Goal: Check status: Check status

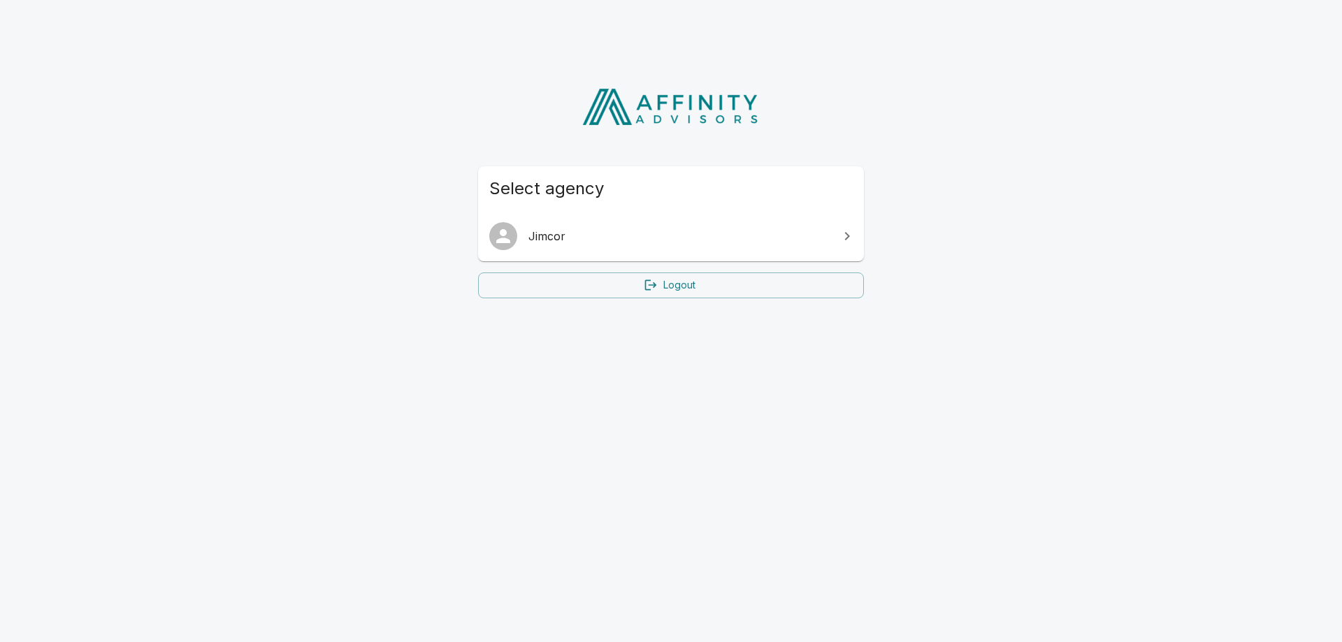
click at [576, 236] on span "Jimcor" at bounding box center [679, 236] width 302 height 17
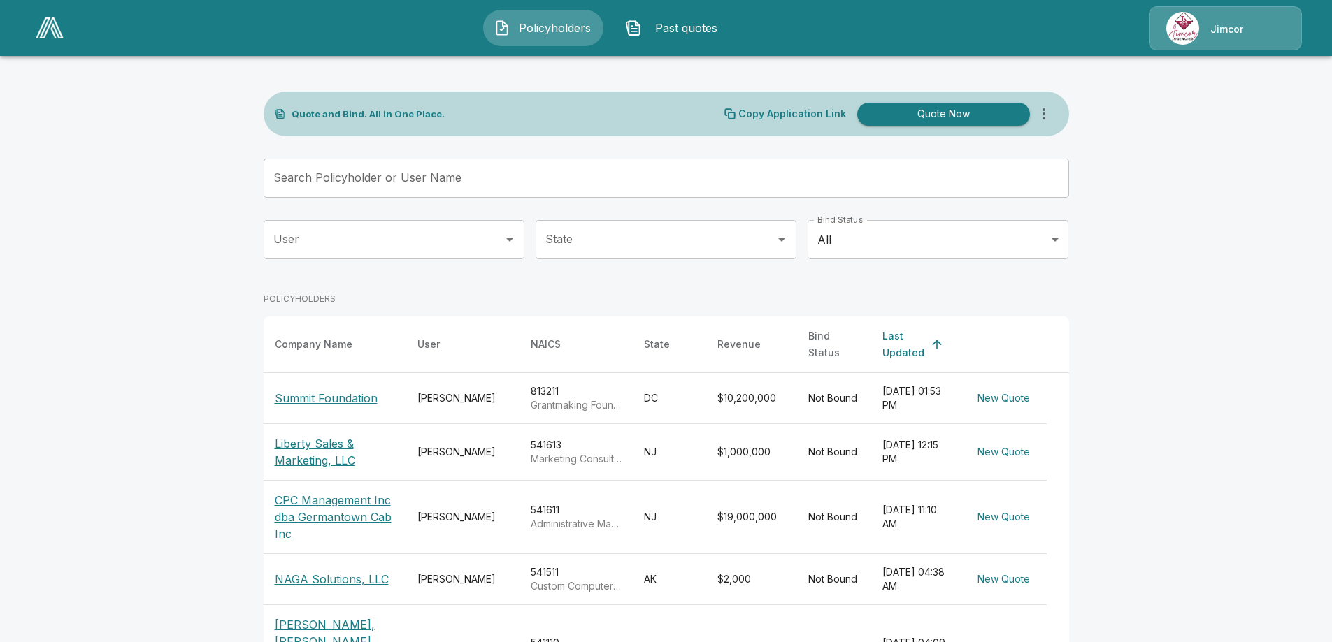
click at [298, 390] on p "Summit Foundation" at bounding box center [326, 398] width 103 height 17
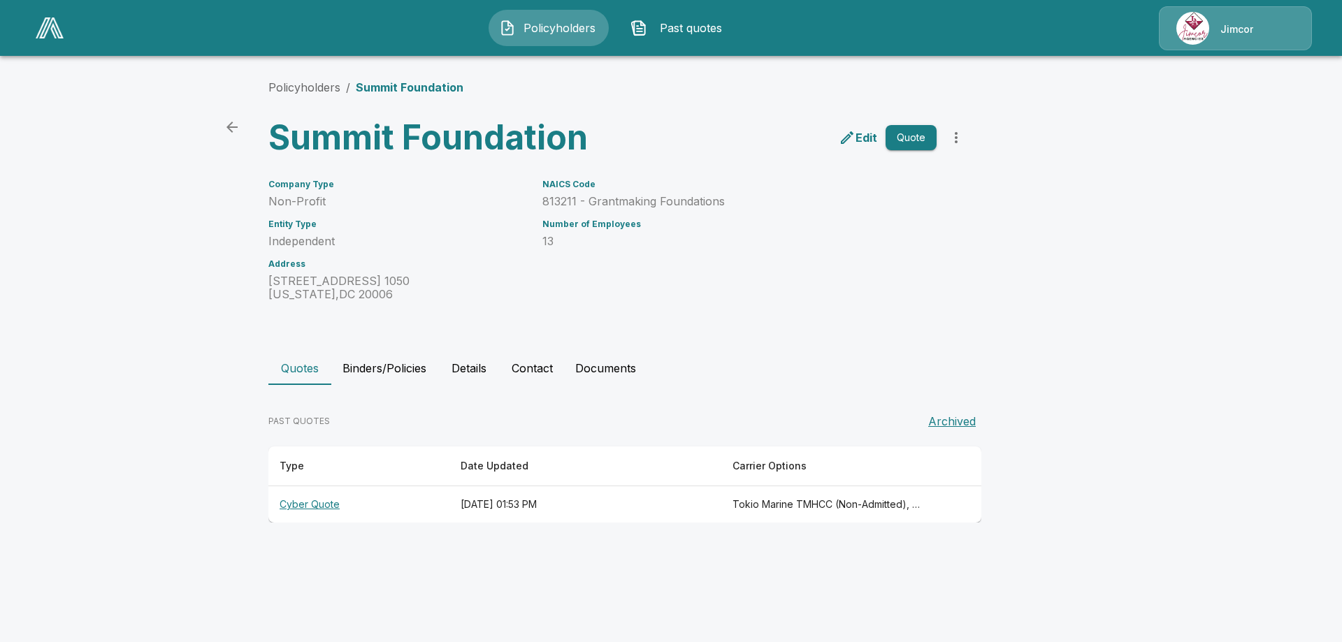
click at [402, 368] on button "Binders/Policies" at bounding box center [384, 369] width 106 height 34
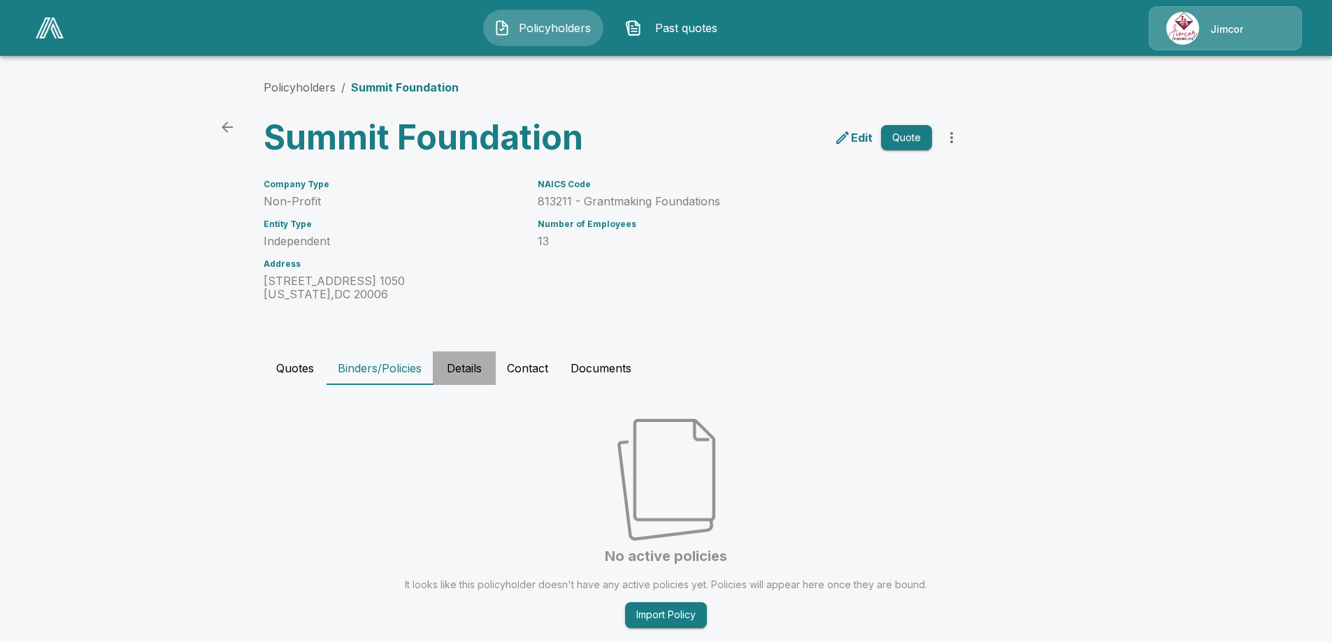
click at [462, 364] on button "Details" at bounding box center [464, 369] width 63 height 34
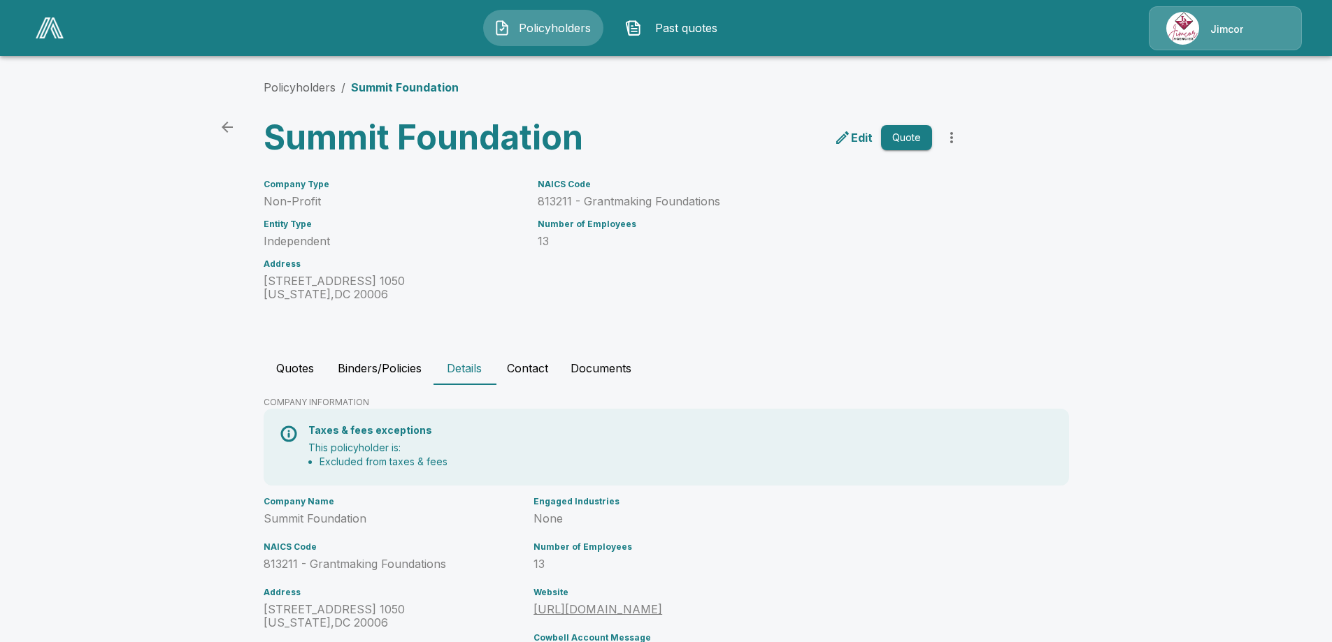
click at [532, 371] on button "Contact" at bounding box center [528, 369] width 64 height 34
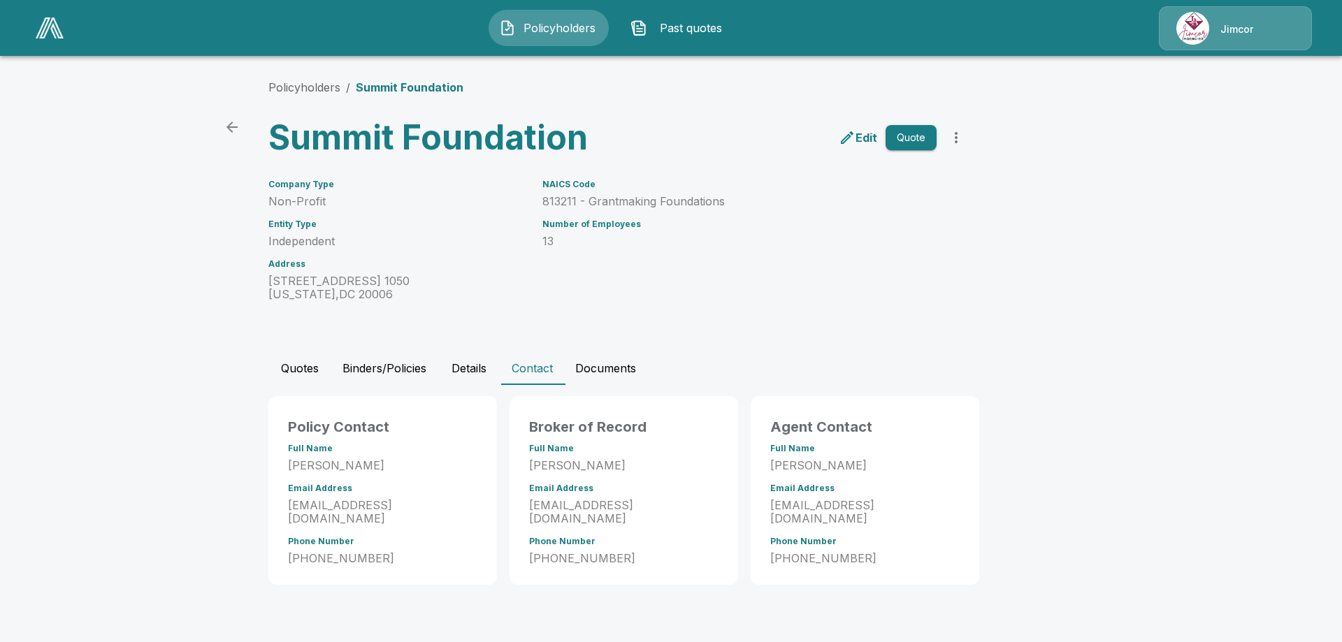
click at [626, 369] on button "Documents" at bounding box center [605, 369] width 83 height 34
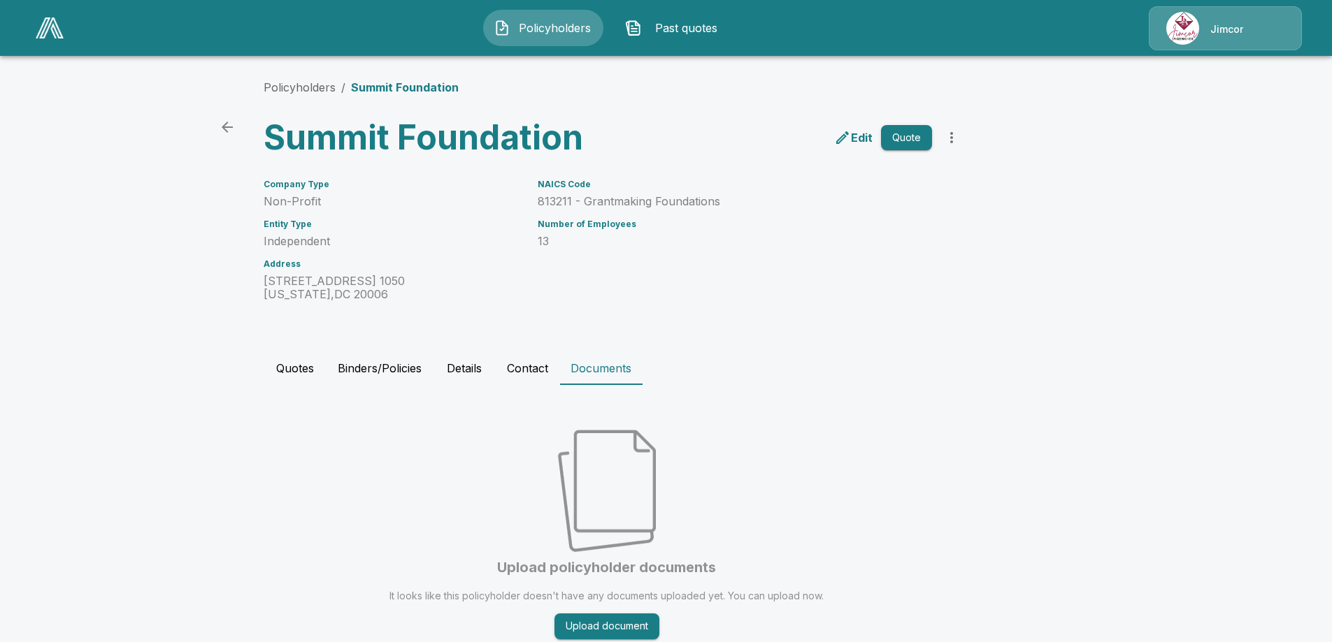
click at [866, 139] on p "Edit" at bounding box center [862, 137] width 22 height 17
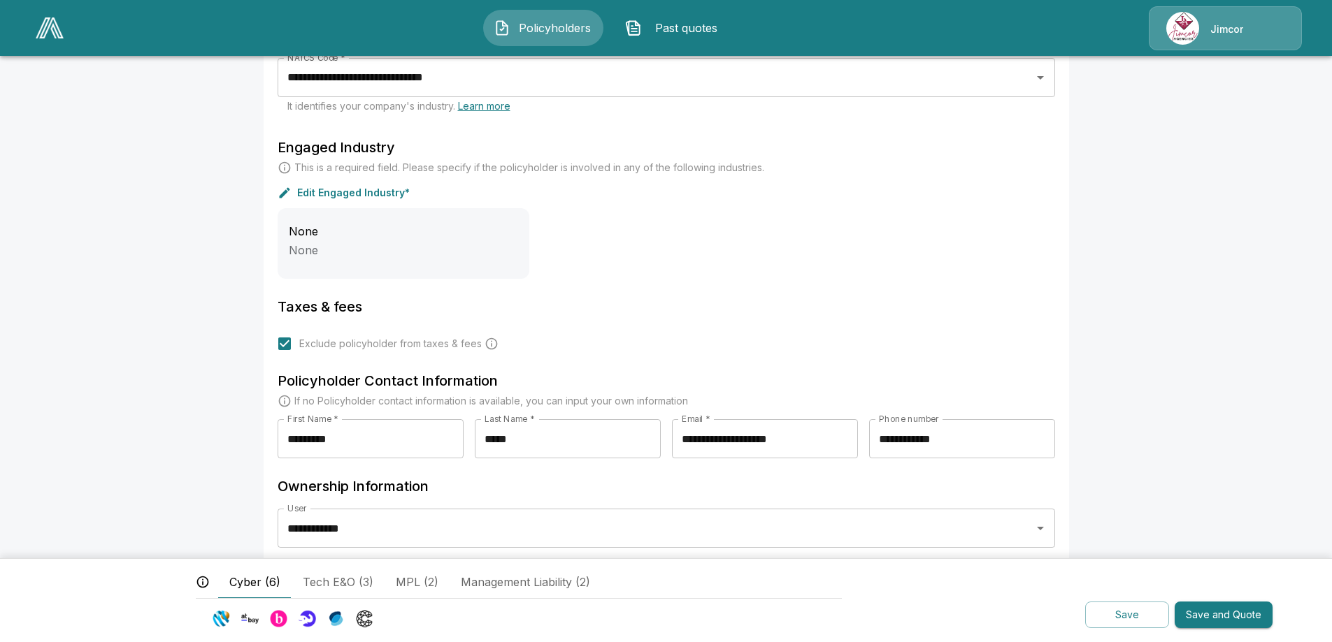
scroll to position [419, 0]
click at [1116, 614] on button "Save" at bounding box center [1127, 615] width 84 height 27
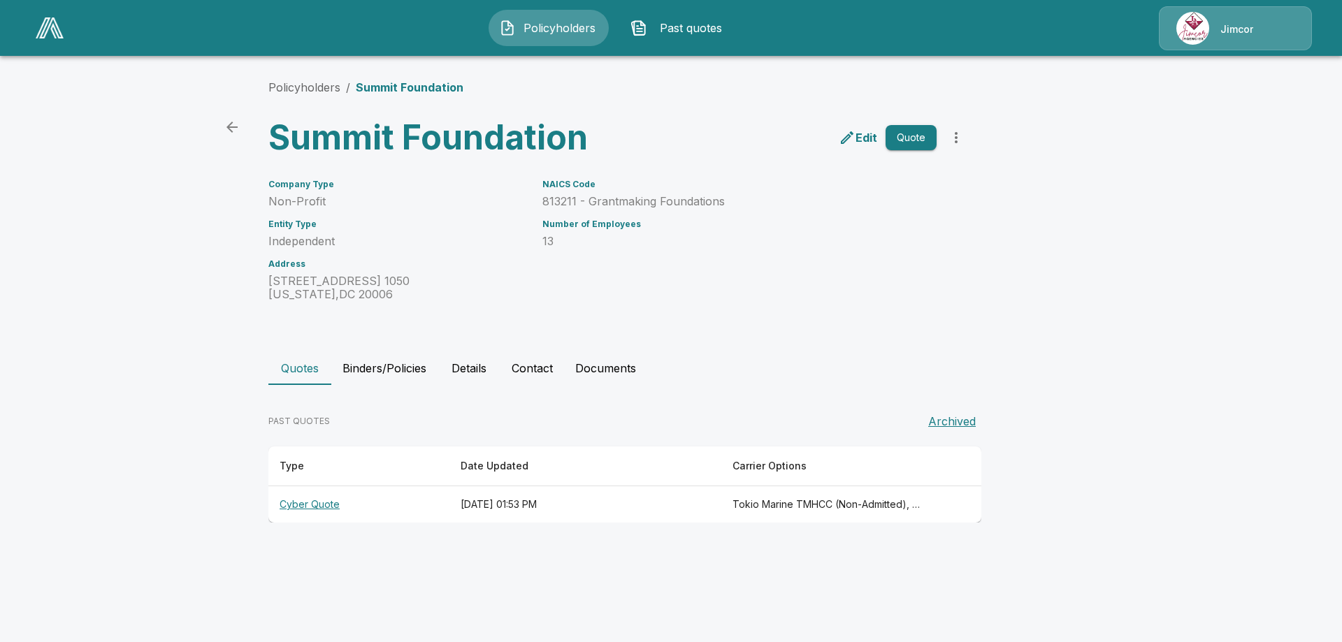
click at [669, 24] on span "Past quotes" at bounding box center [691, 28] width 77 height 17
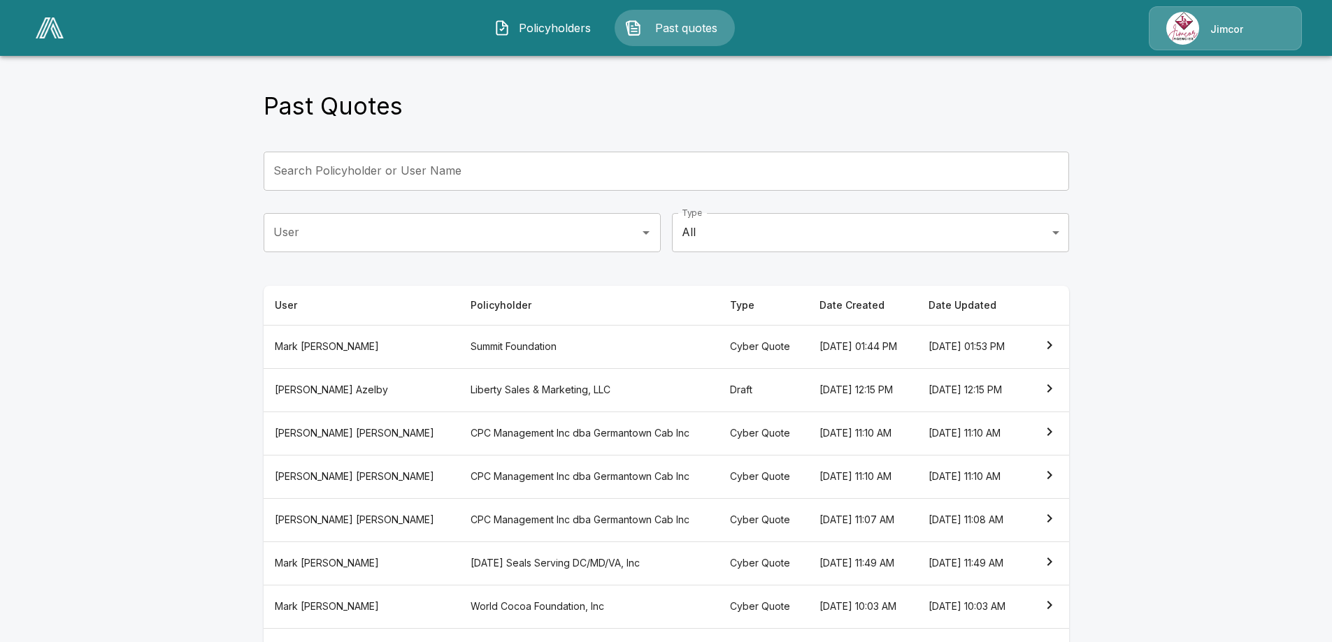
click at [1051, 347] on icon "simple table" at bounding box center [1049, 345] width 17 height 17
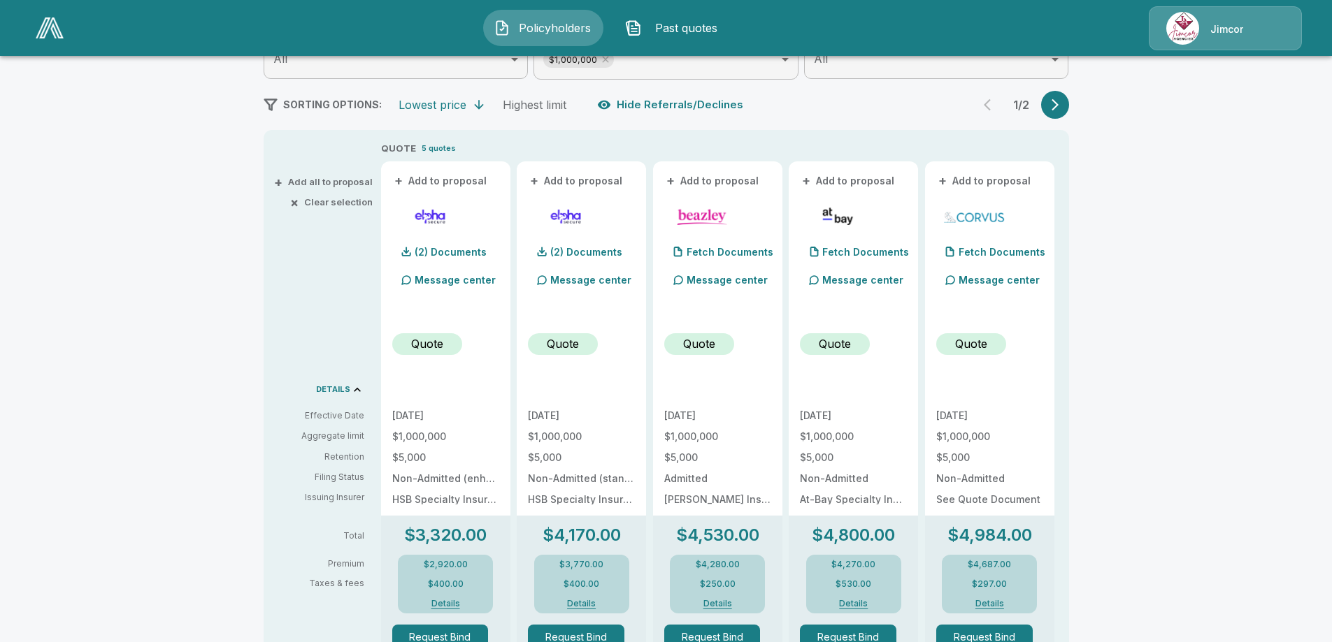
scroll to position [280, 0]
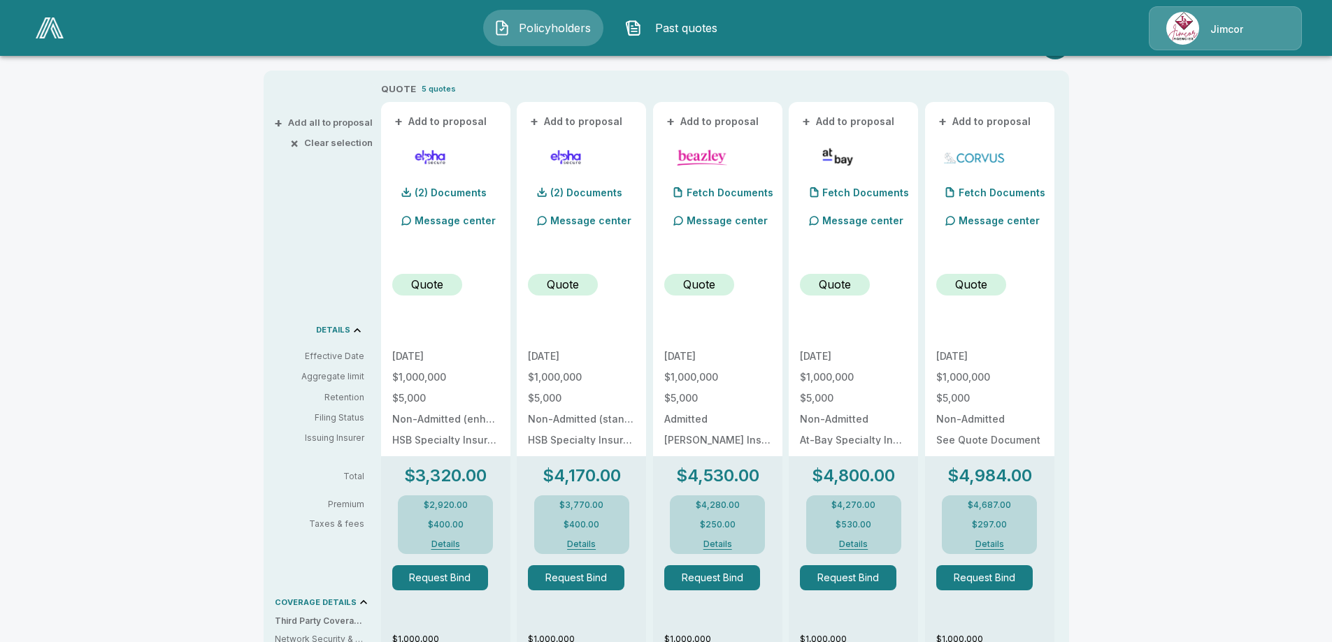
click at [455, 522] on p "$400.00" at bounding box center [446, 525] width 36 height 8
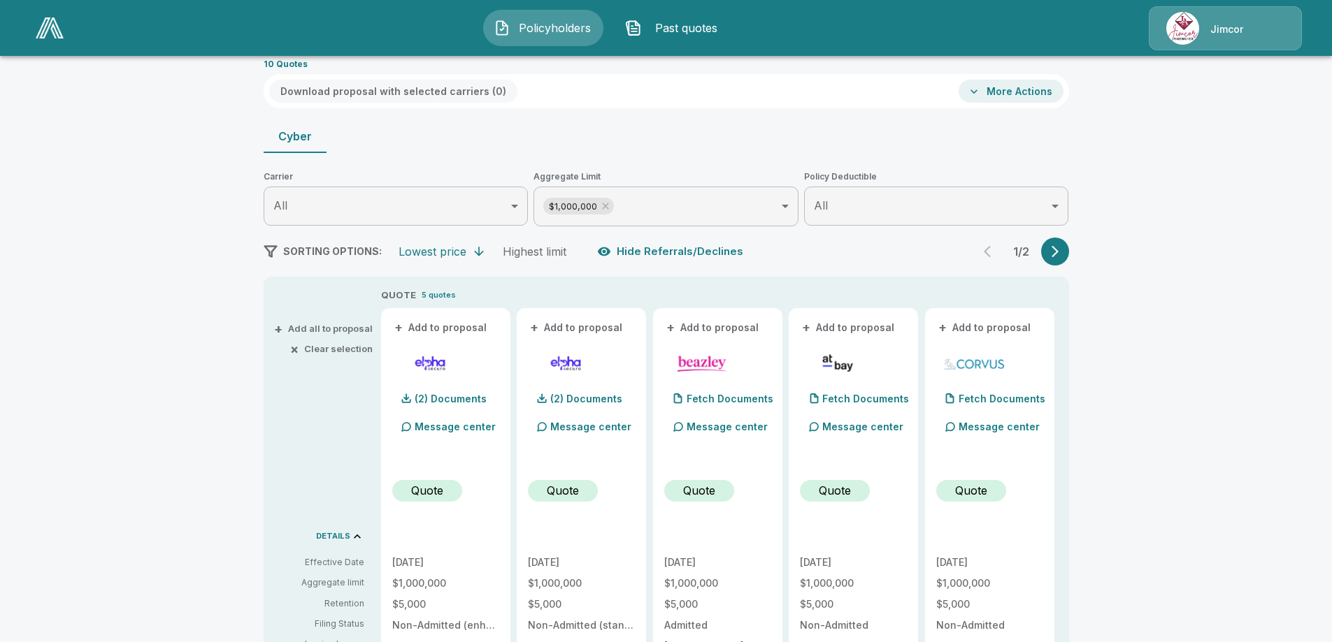
scroll to position [70, 0]
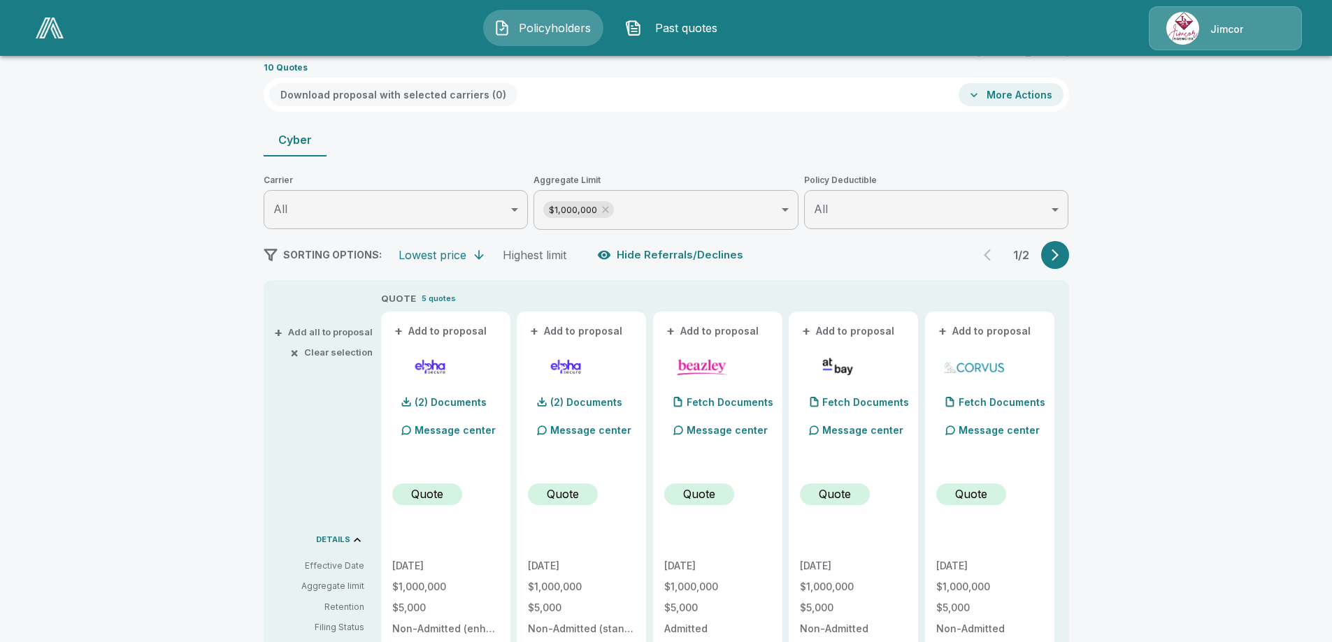
click at [1053, 256] on icon "button" at bounding box center [1055, 255] width 14 height 14
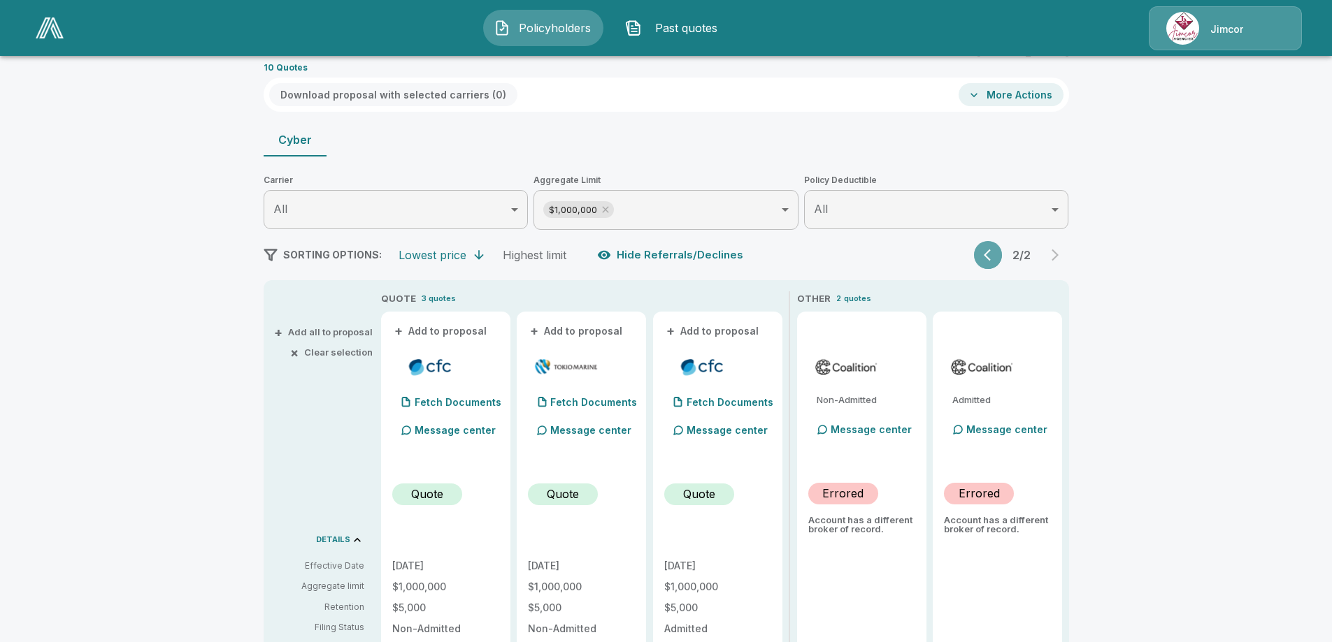
click at [997, 256] on icon "button" at bounding box center [991, 255] width 14 height 14
